Goal: Task Accomplishment & Management: Manage account settings

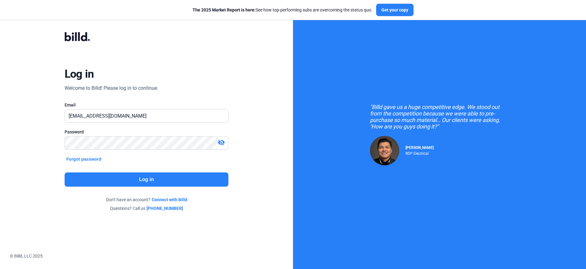
click at [146, 179] on button "Log in" at bounding box center [147, 179] width 164 height 14
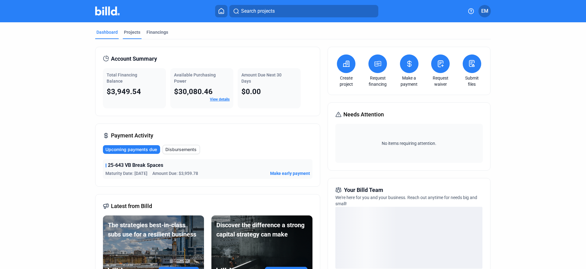
click at [132, 32] on div "Projects" at bounding box center [132, 32] width 16 height 6
